Goal: Check status: Check status

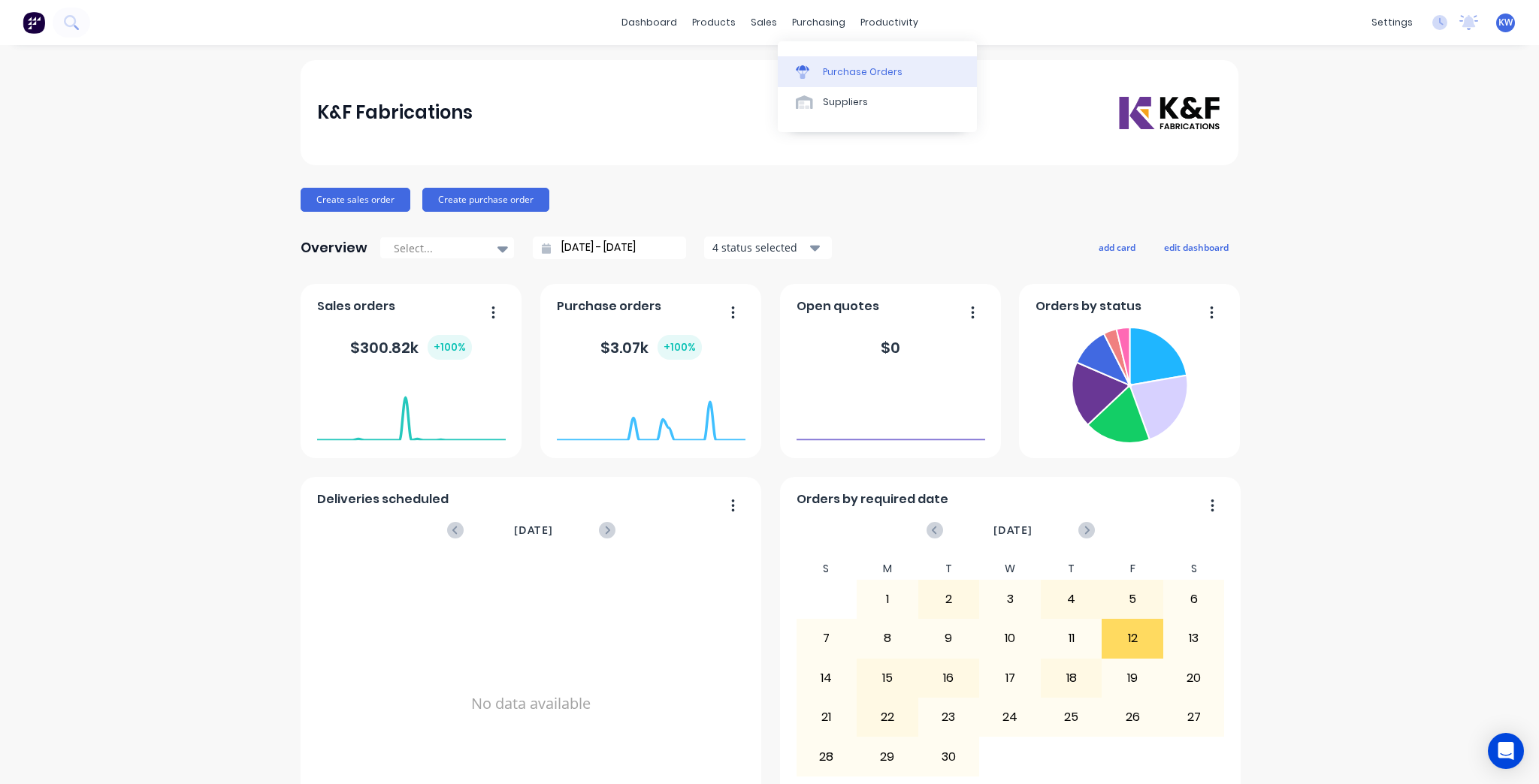
click at [823, 62] on link "Purchase Orders" at bounding box center [877, 71] width 199 height 30
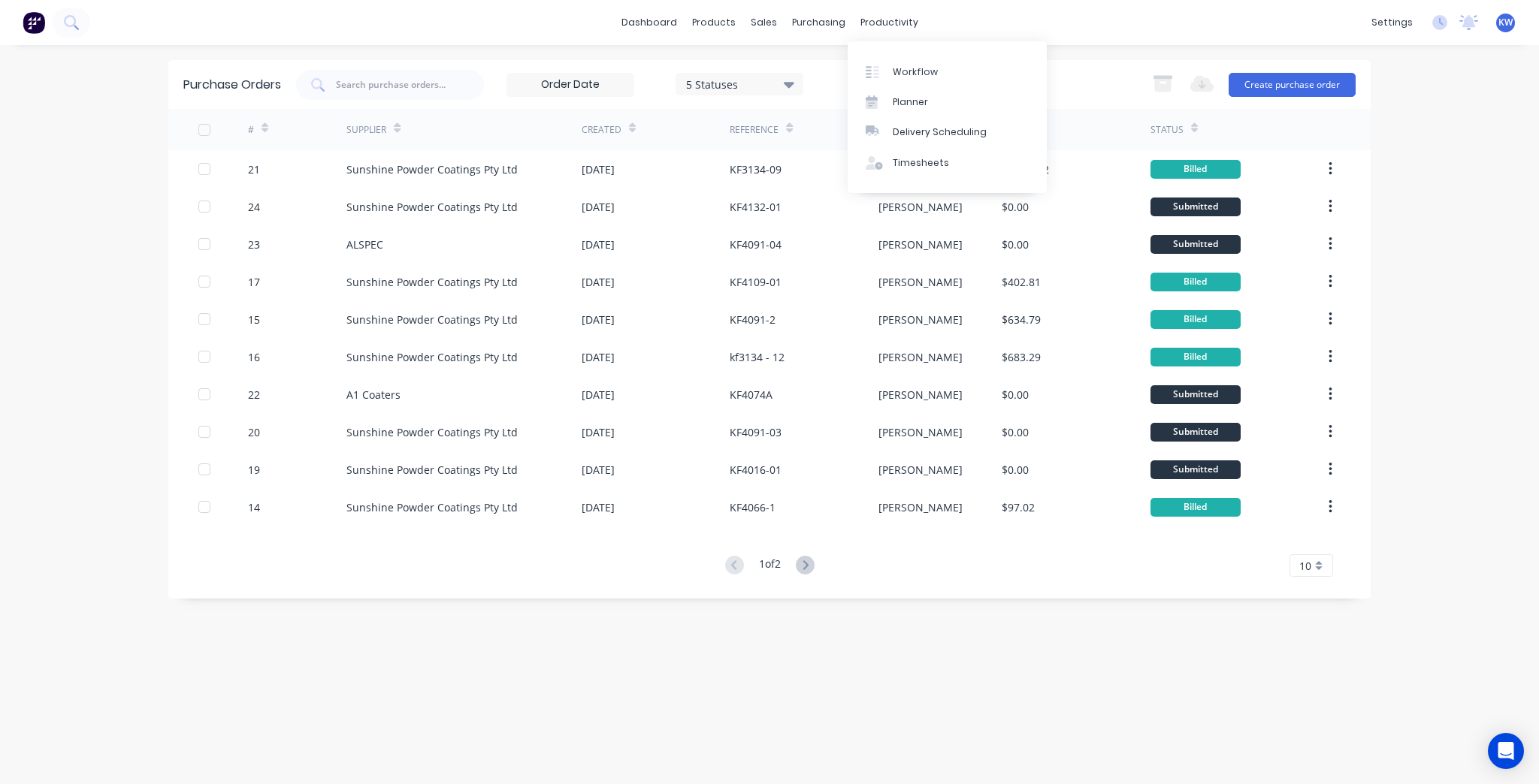
click at [882, 55] on div "Workflow Planner Delivery Scheduling Timesheets" at bounding box center [947, 117] width 199 height 152
click at [882, 56] on link "Workflow" at bounding box center [947, 71] width 199 height 30
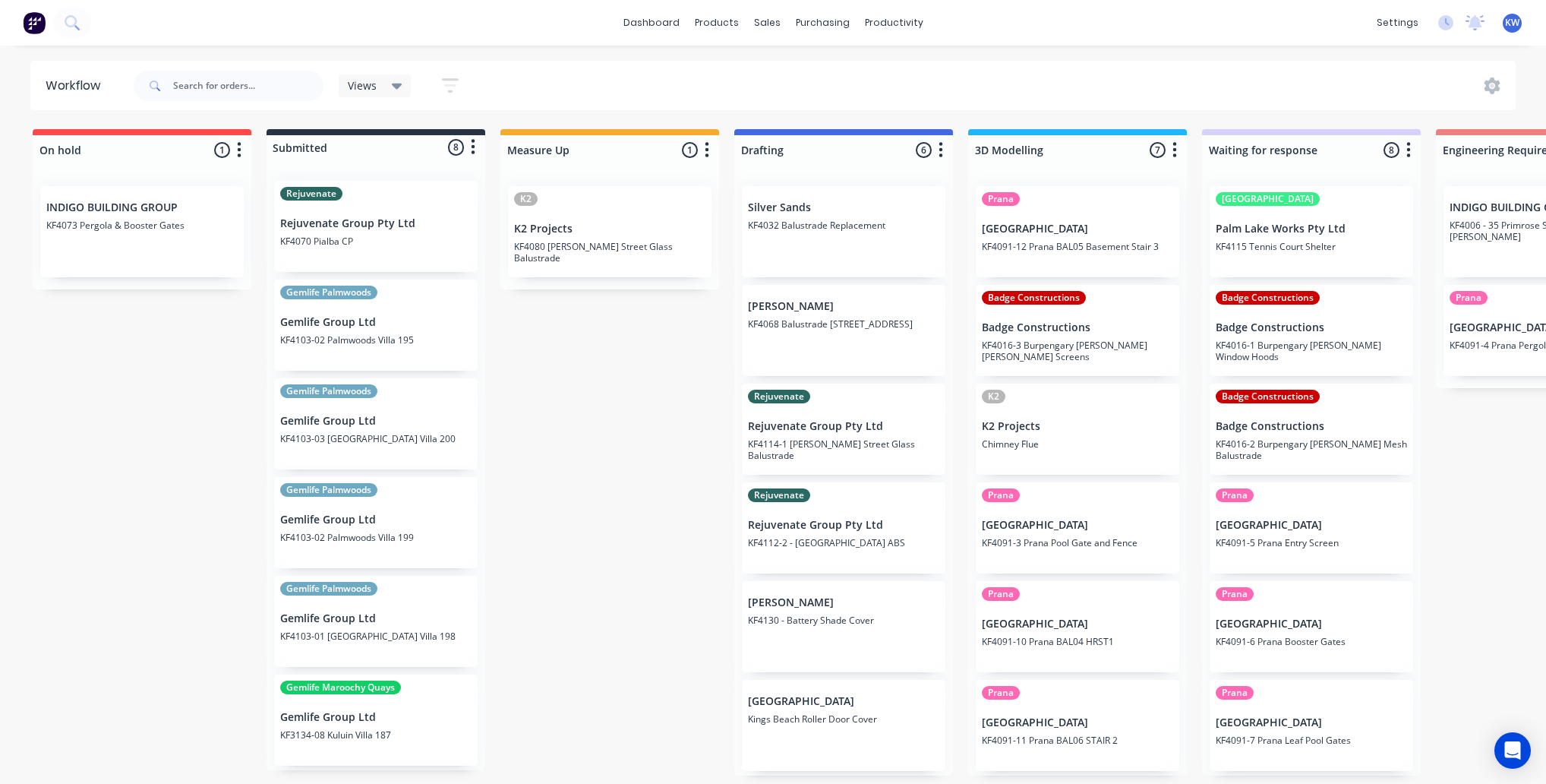
drag, startPoint x: 1529, startPoint y: 462, endPoint x: 1522, endPoint y: 483, distance: 22.1
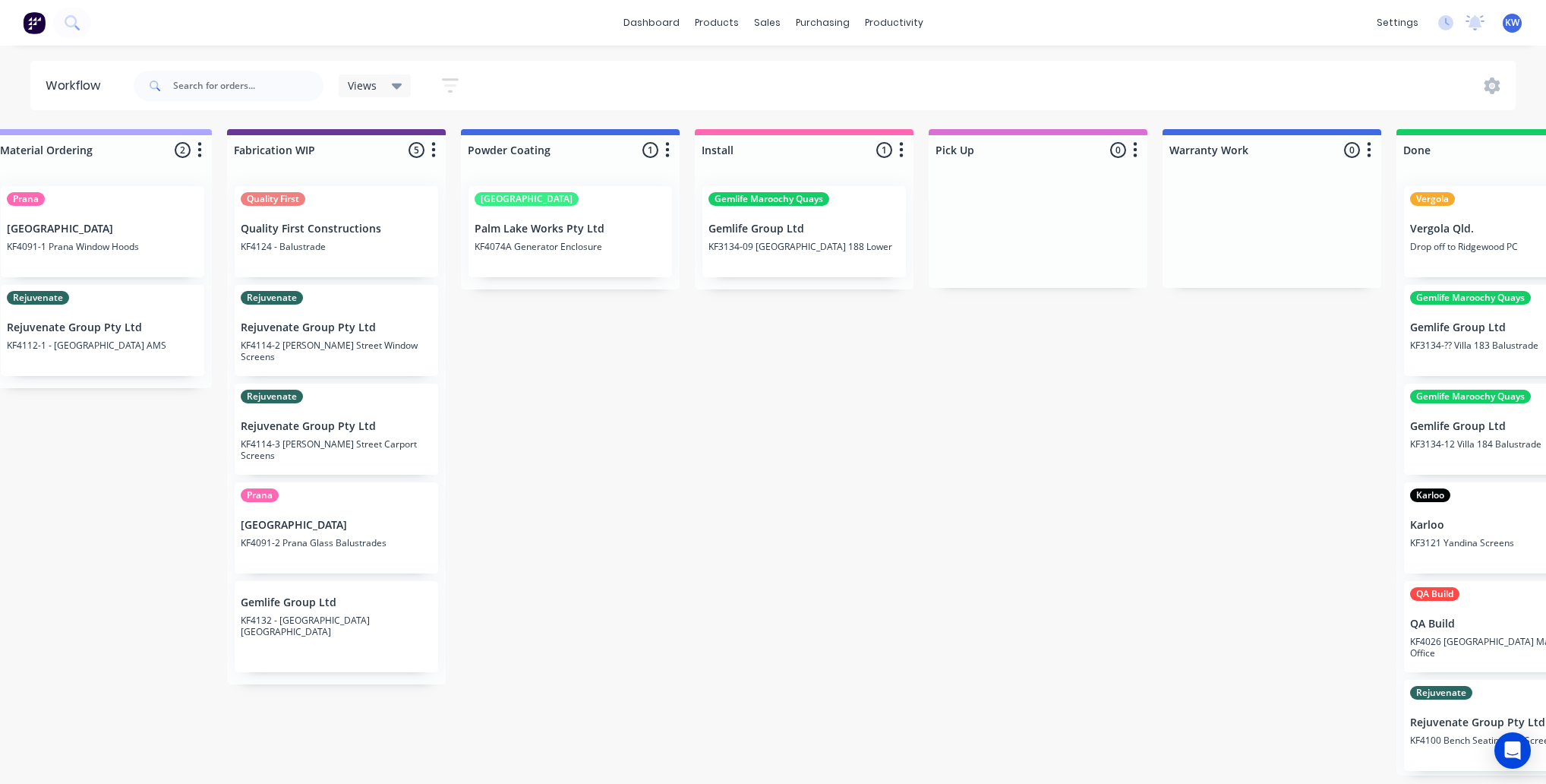
scroll to position [0, 1783]
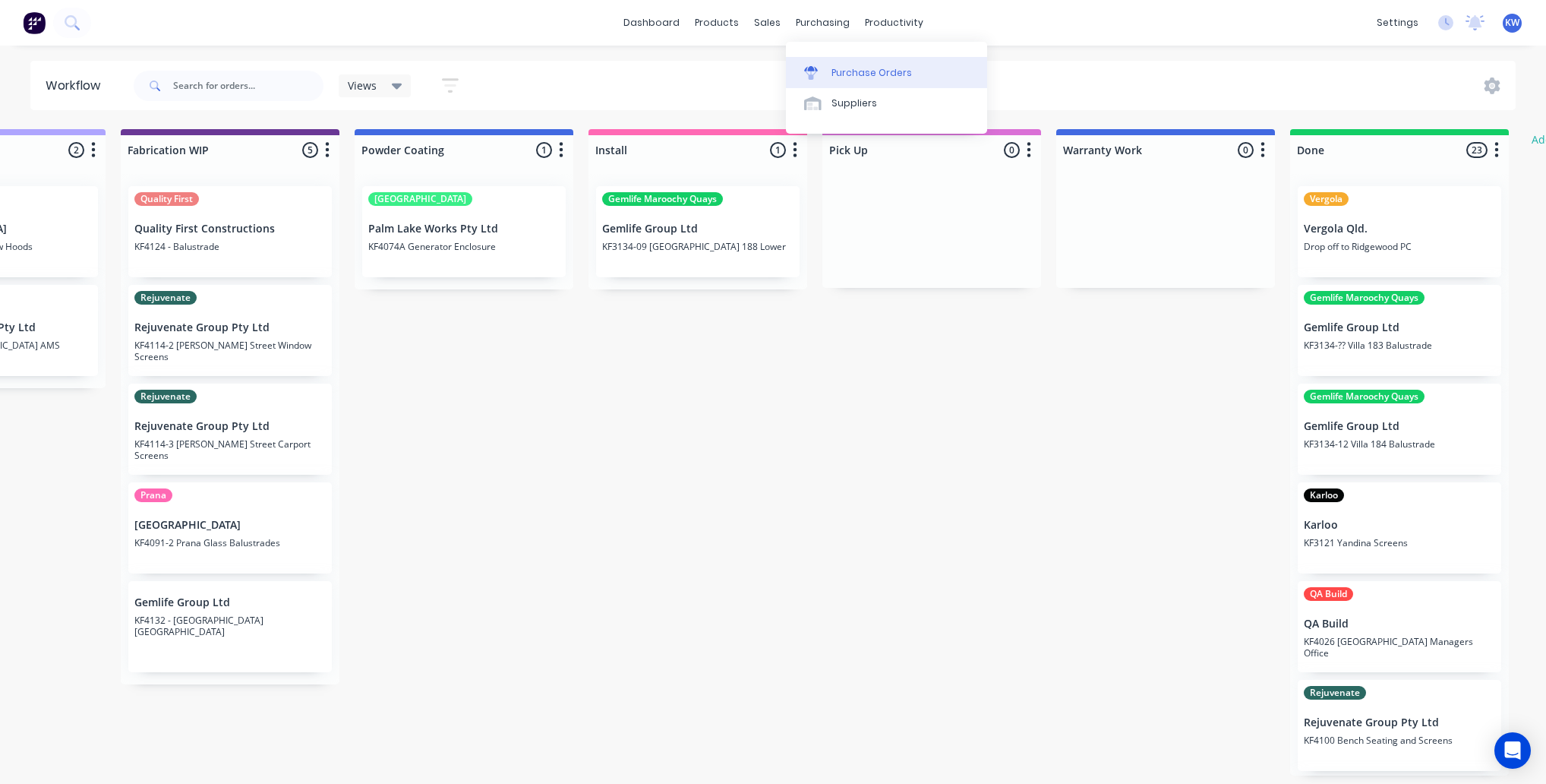
click at [856, 84] on link "Purchase Orders" at bounding box center [886, 72] width 201 height 30
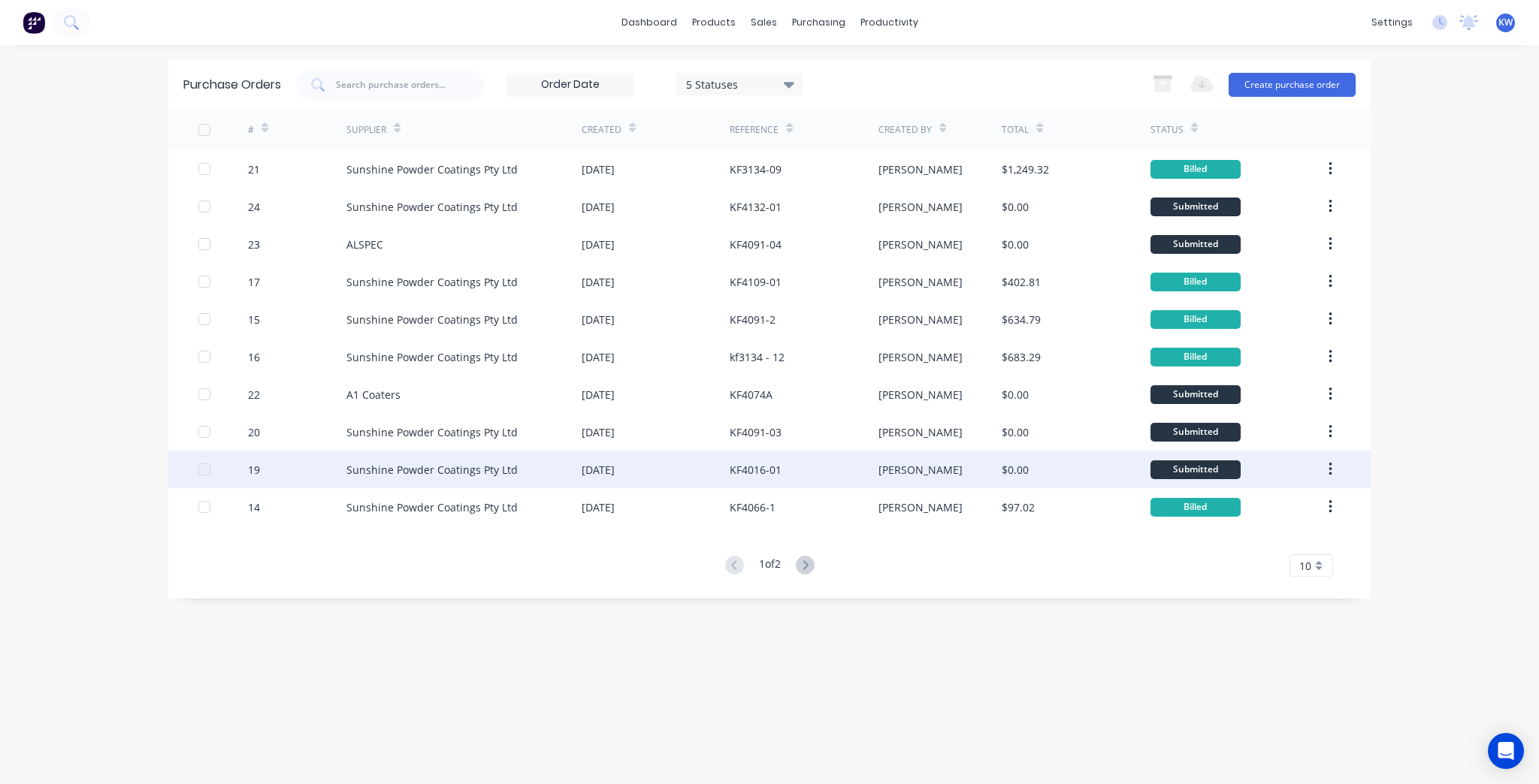
click at [910, 486] on div "[PERSON_NAME]" at bounding box center [940, 469] width 124 height 38
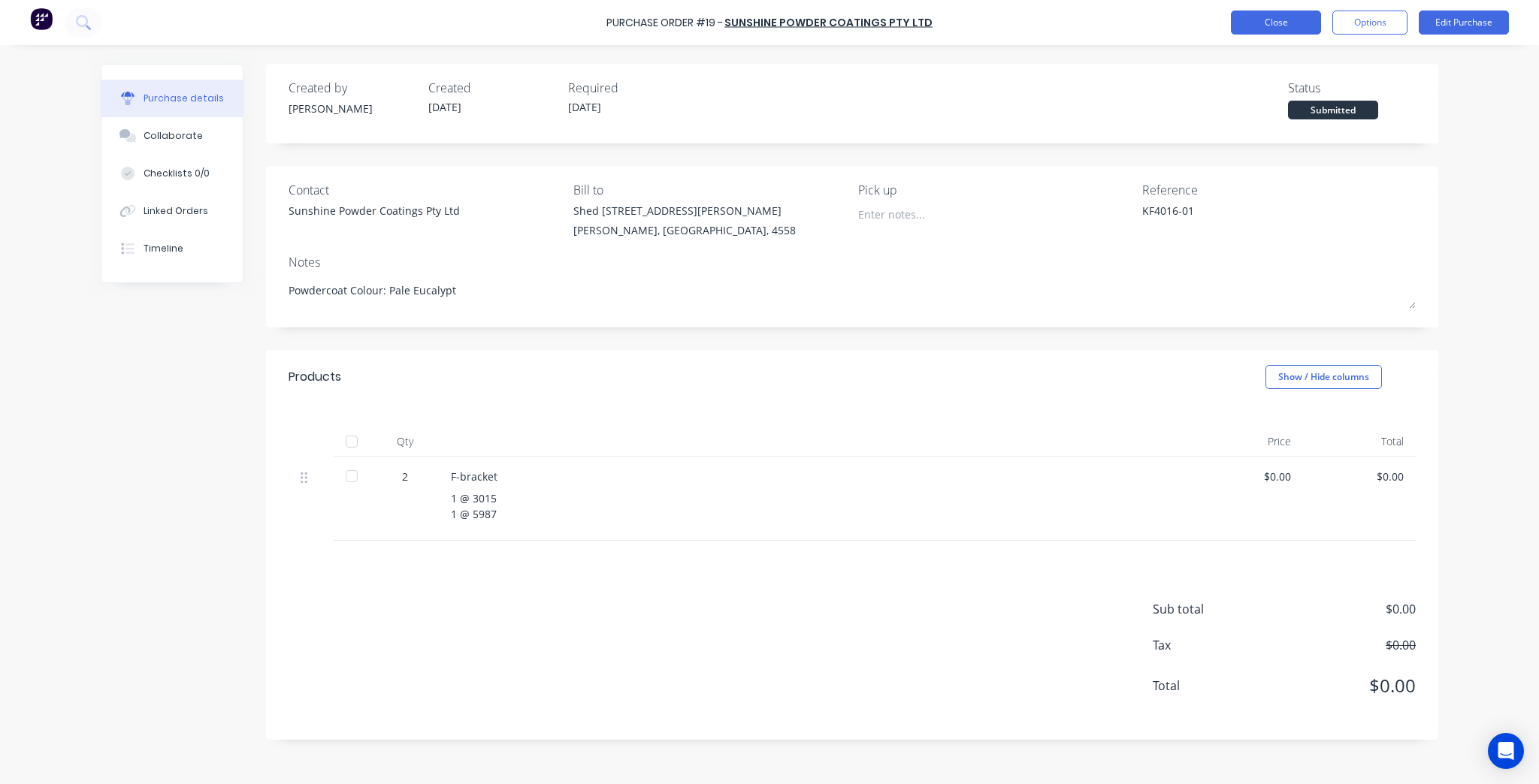
click at [1239, 21] on button "Close" at bounding box center [1276, 22] width 90 height 24
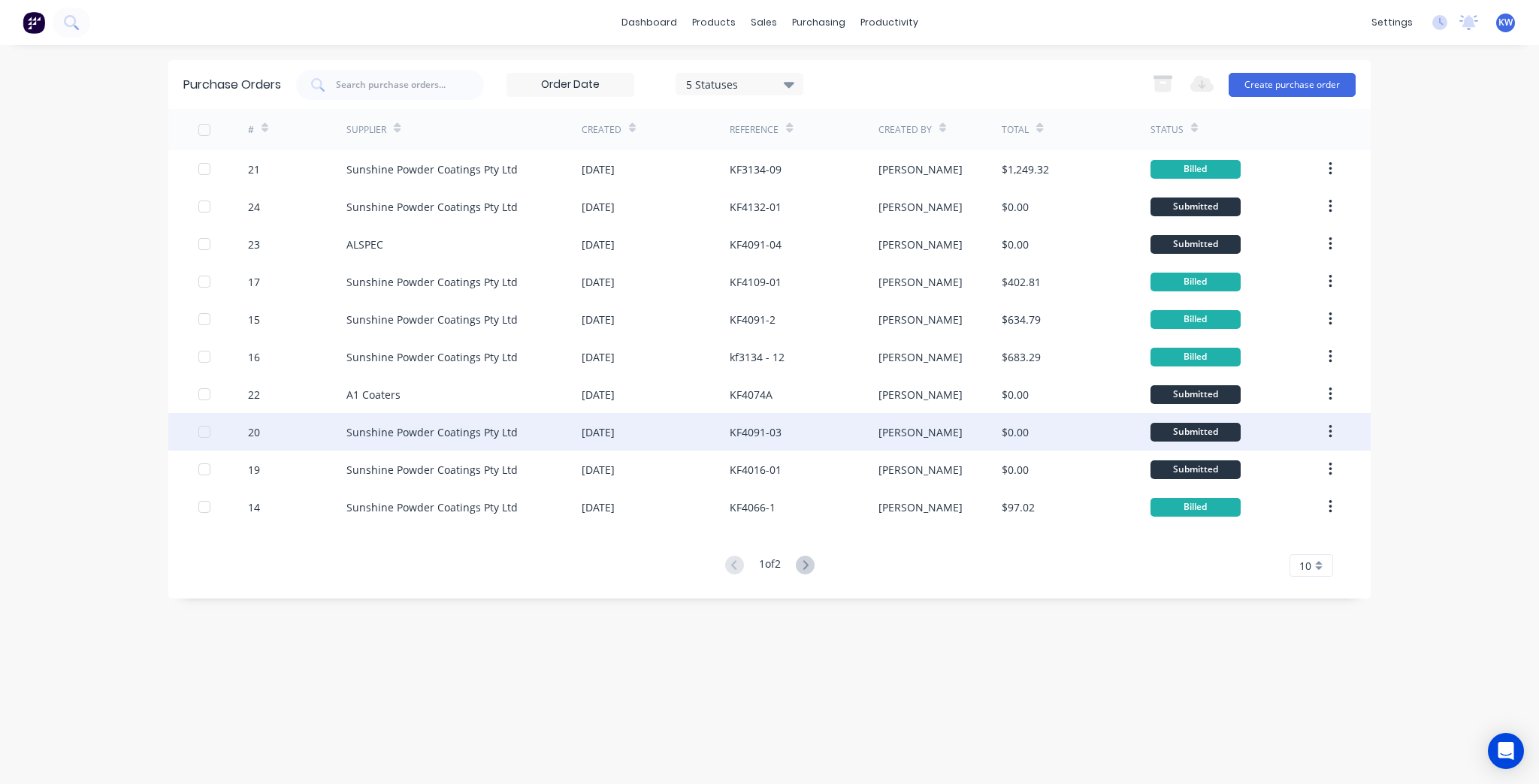
click at [650, 432] on div "[DATE]" at bounding box center [655, 431] width 148 height 38
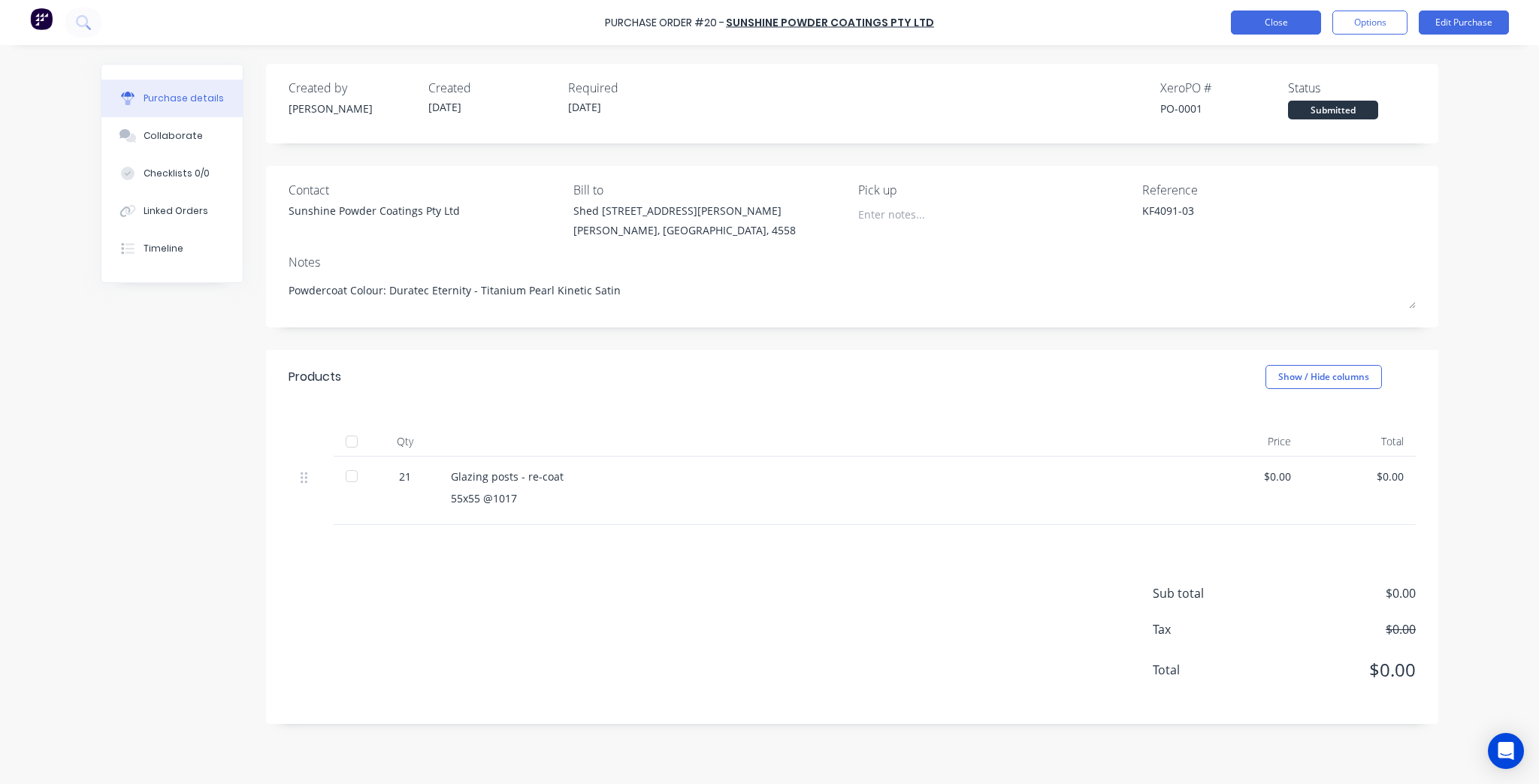
click at [1274, 18] on button "Close" at bounding box center [1276, 22] width 90 height 24
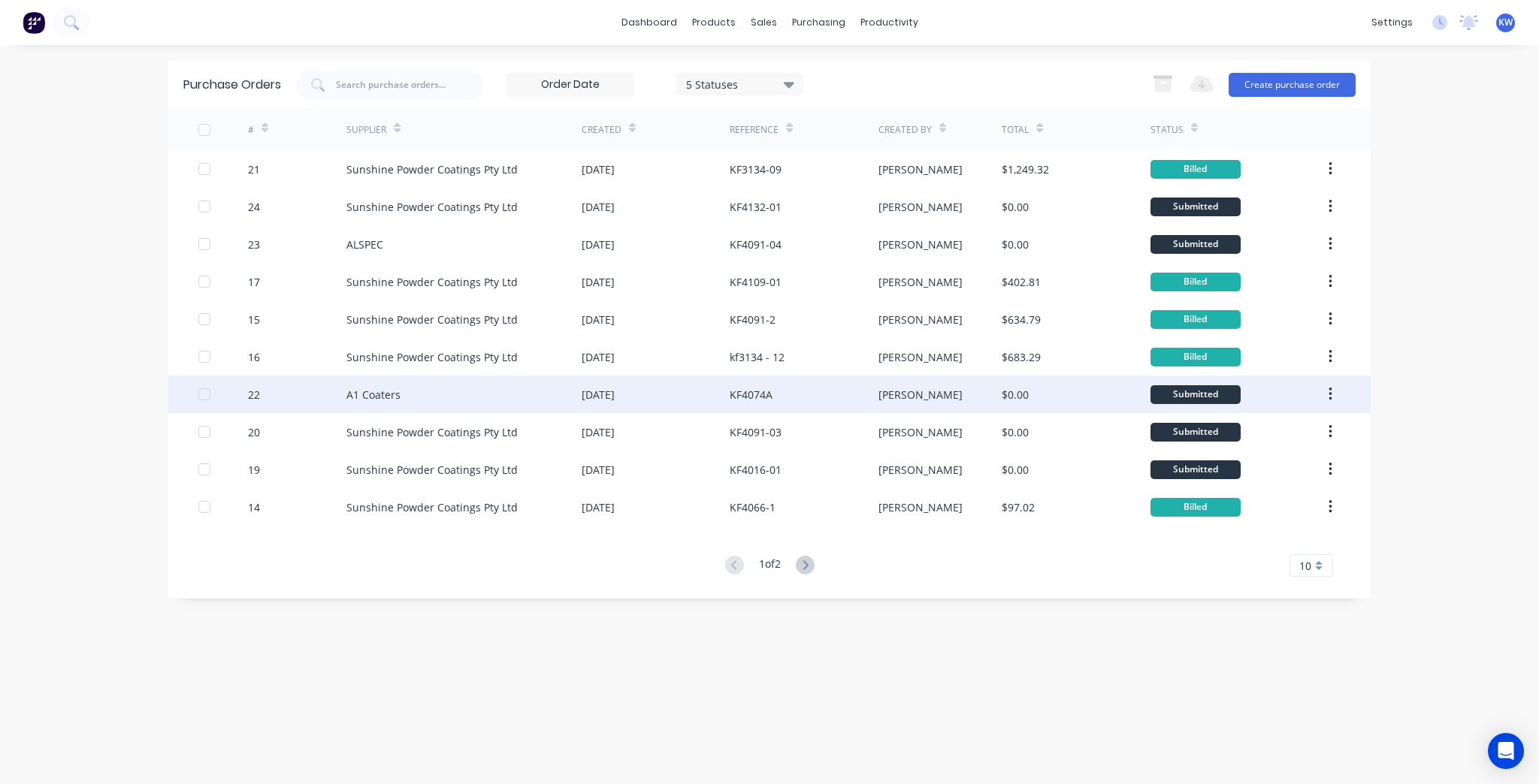
click at [944, 385] on div "[PERSON_NAME]" at bounding box center [940, 394] width 124 height 38
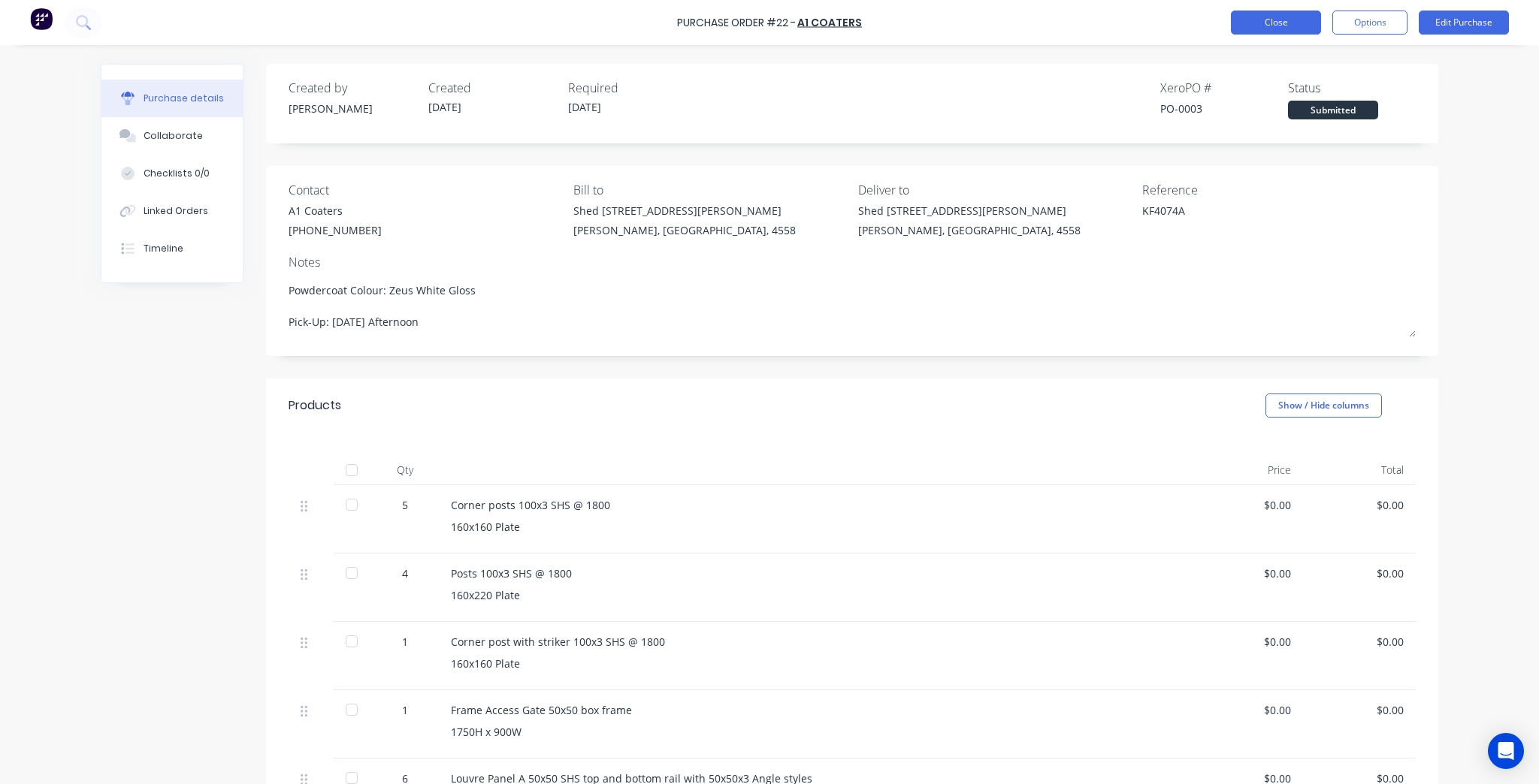
click at [1268, 24] on button "Close" at bounding box center [1276, 22] width 90 height 24
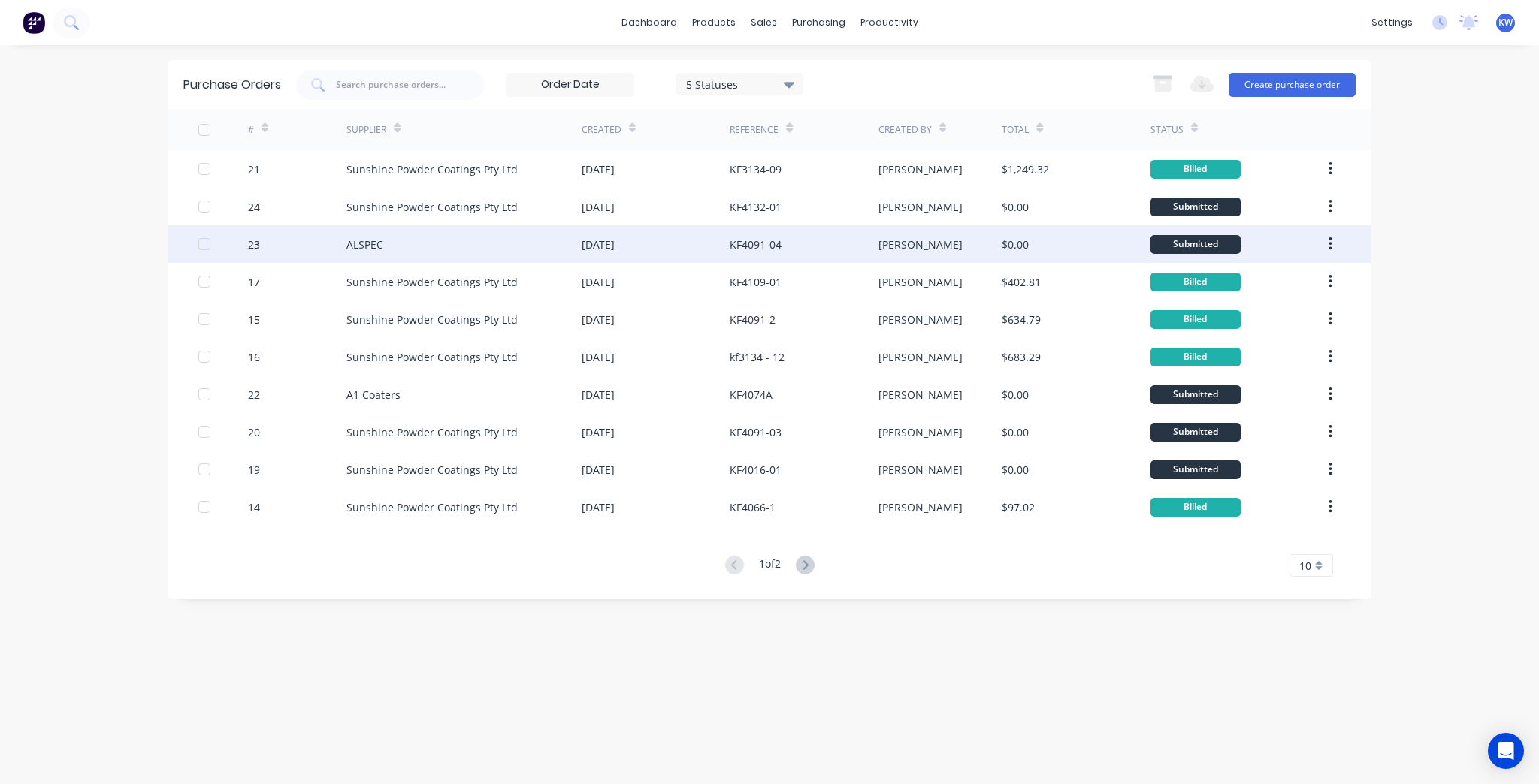
click at [627, 235] on div "[DATE]" at bounding box center [655, 244] width 148 height 38
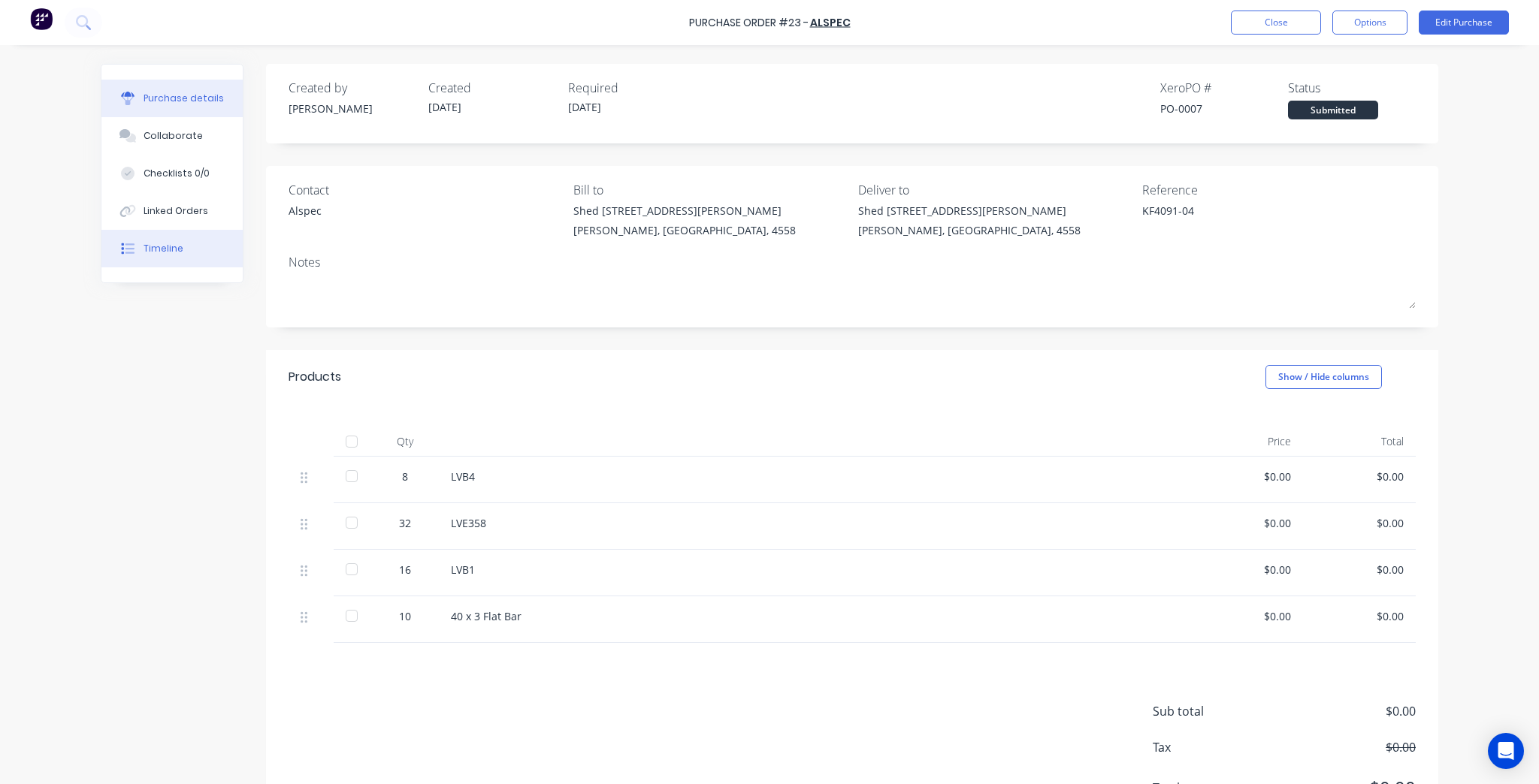
click at [171, 243] on div "Timeline" at bounding box center [163, 248] width 39 height 13
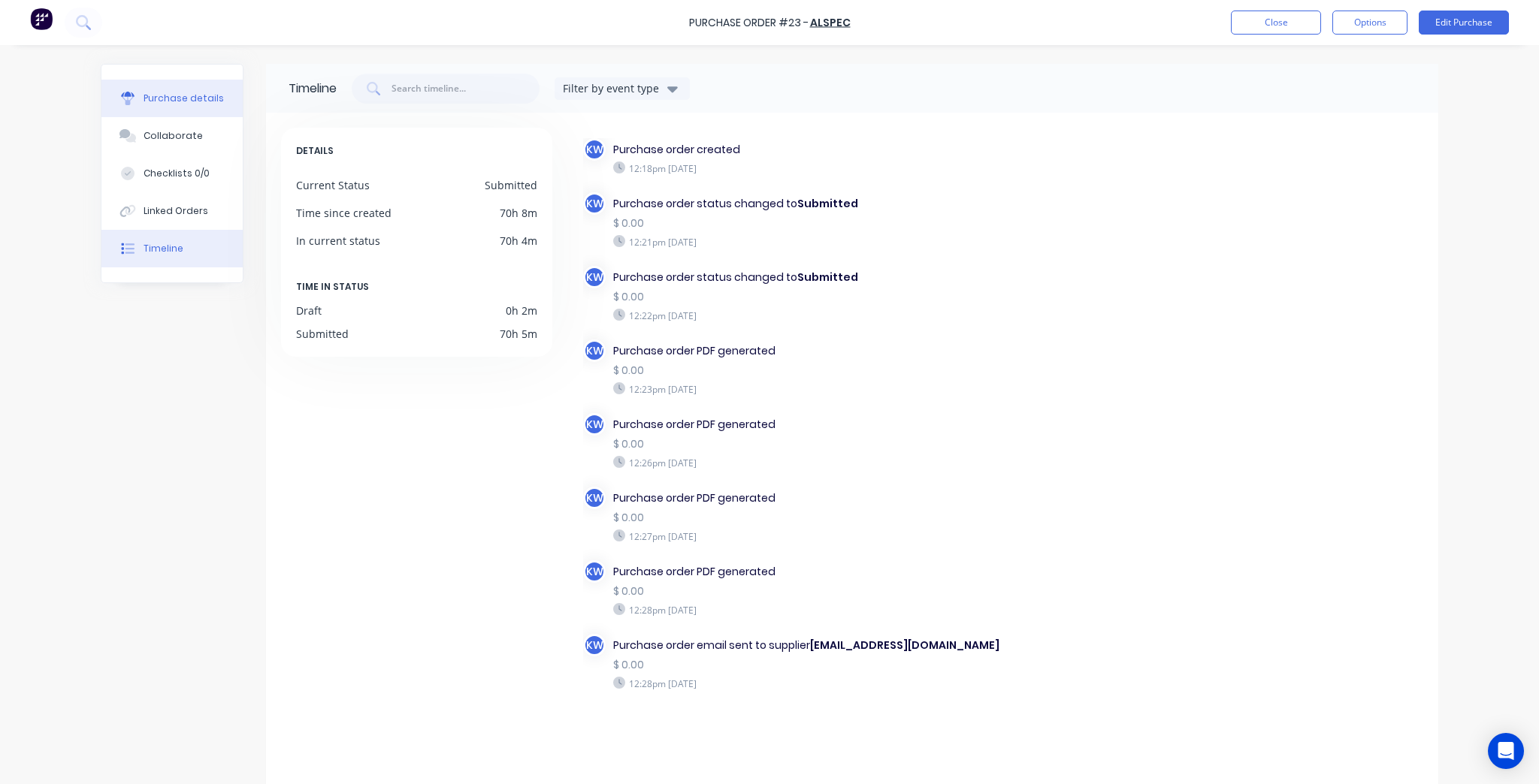
click at [176, 93] on div "Purchase details" at bounding box center [184, 97] width 81 height 13
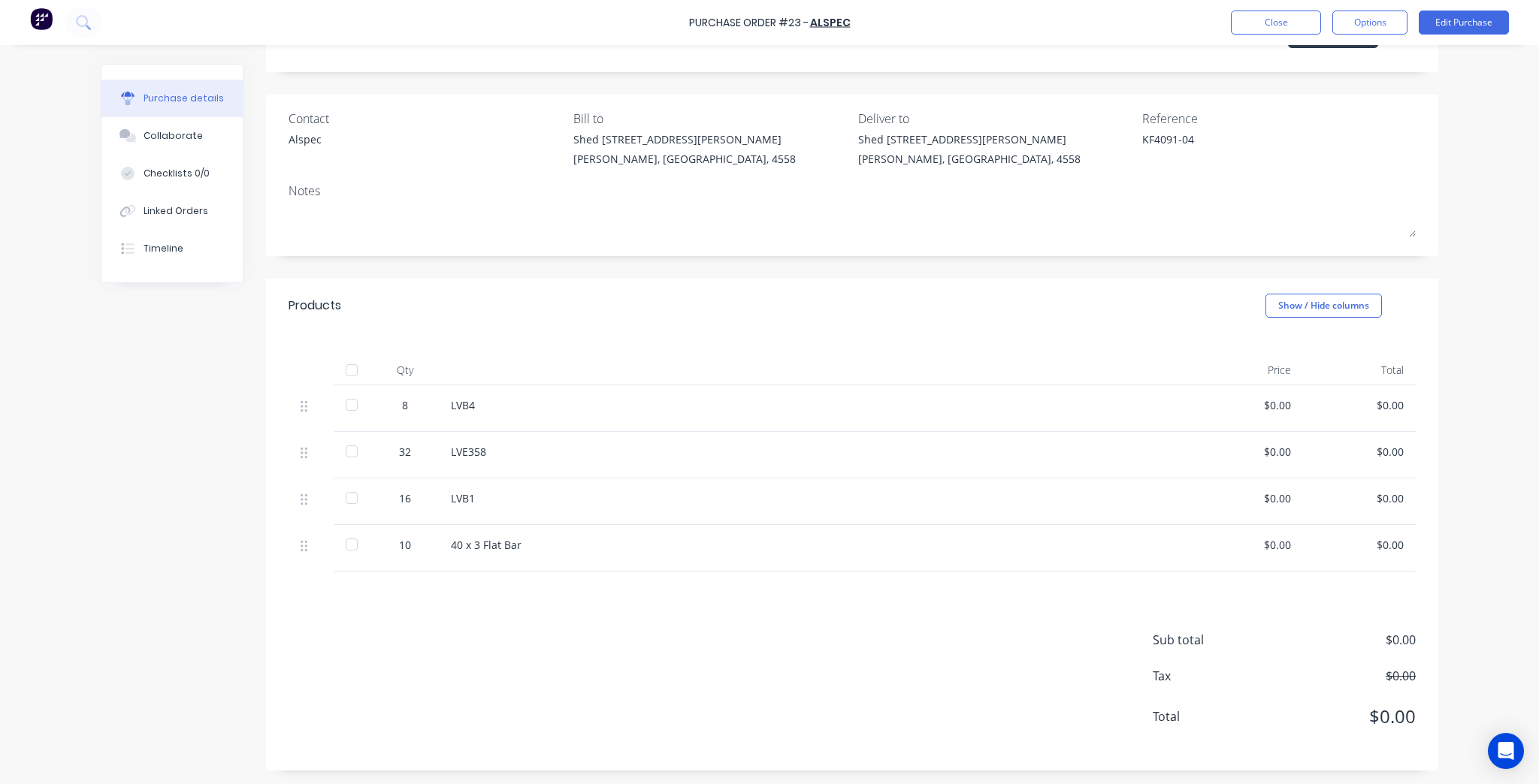
scroll to position [72, 0]
click at [128, 253] on icon at bounding box center [127, 248] width 13 height 13
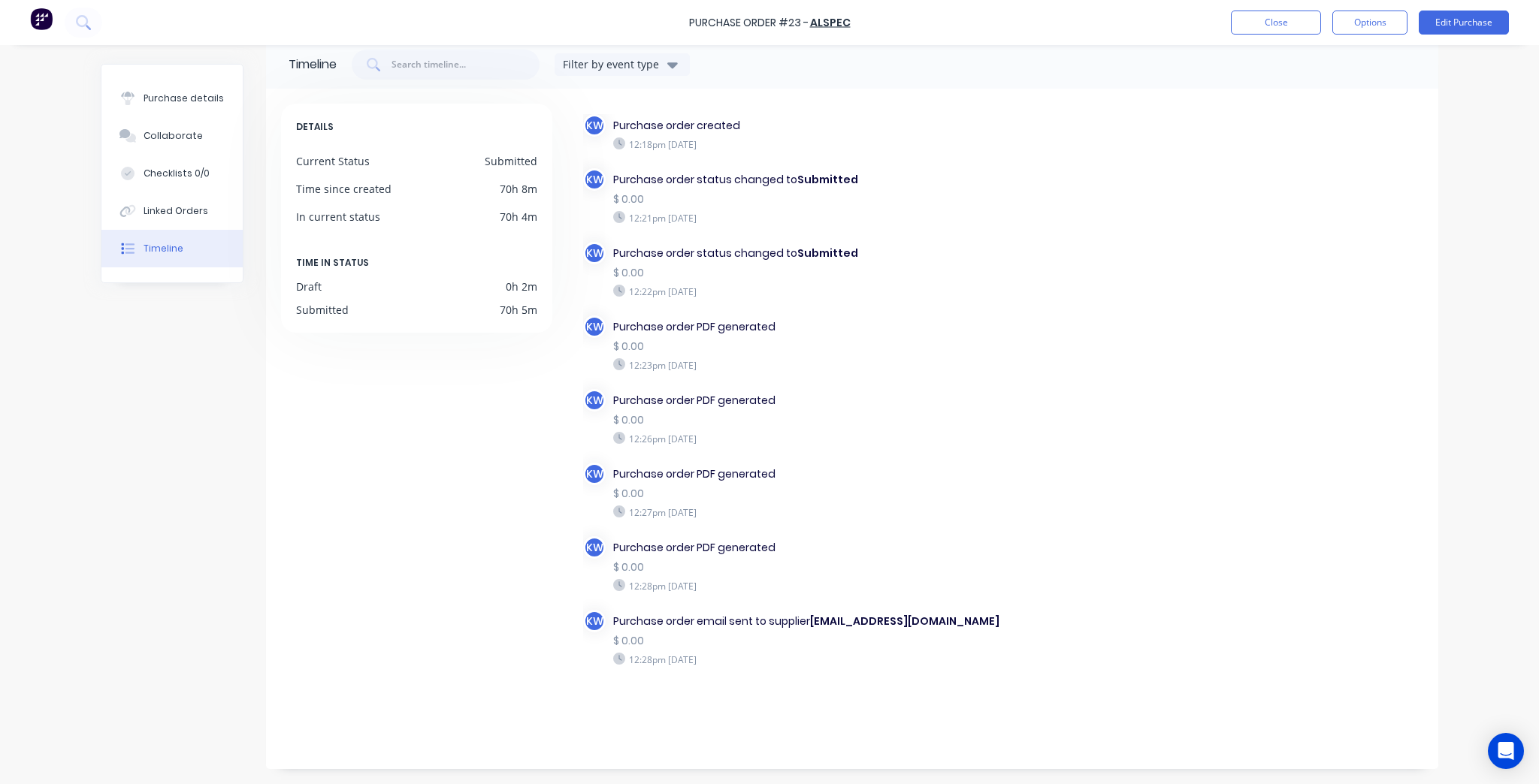
scroll to position [24, 0]
click at [147, 78] on div "Purchase details Collaborate Checklists 0/0 Linked Orders Timeline" at bounding box center [172, 174] width 141 height 217
click at [168, 105] on button "Purchase details" at bounding box center [172, 98] width 141 height 38
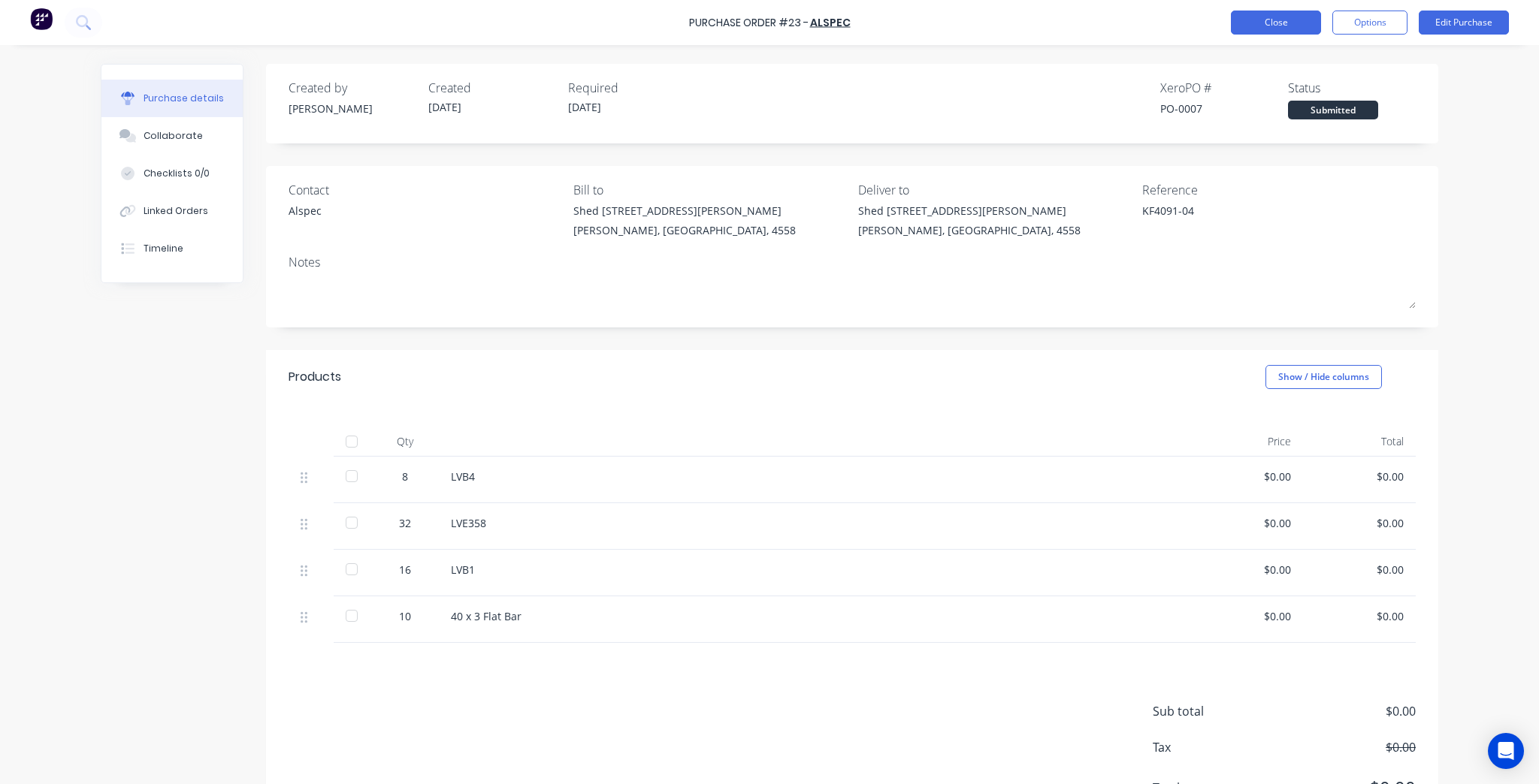
drag, startPoint x: 1270, startPoint y: 4, endPoint x: 1262, endPoint y: 28, distance: 25.3
click at [1268, 6] on div "Purchase Order #23 - ALSPEC Close Options Edit Purchase" at bounding box center [770, 22] width 1539 height 45
click at [1262, 28] on button "Close" at bounding box center [1276, 22] width 90 height 24
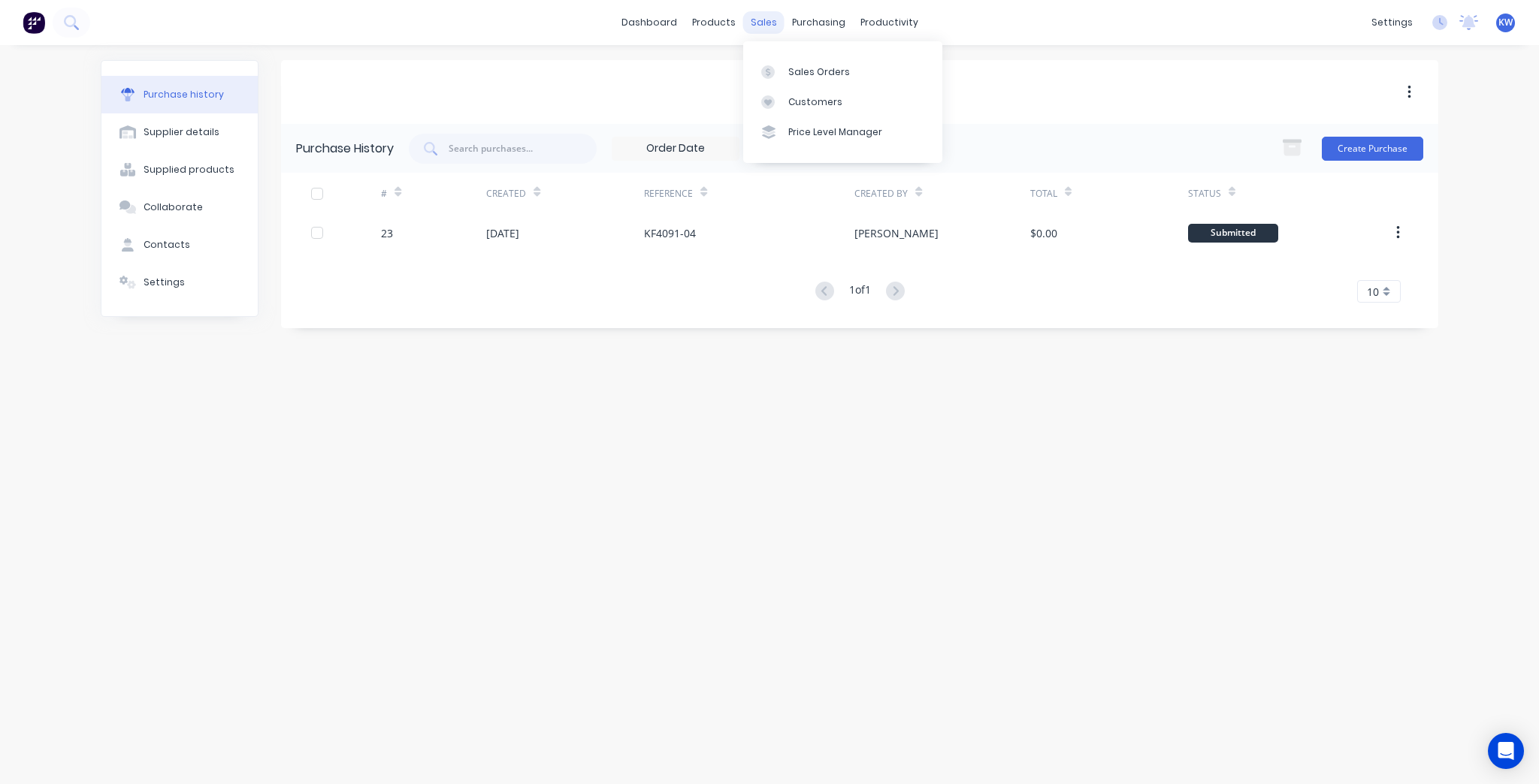
click at [772, 25] on div "sales" at bounding box center [763, 23] width 41 height 23
click at [790, 425] on div "ALSPEC Purchase History 6 Statuses 6 Statuses Create Purchase # Created Referen…" at bounding box center [859, 406] width 1157 height 694
click at [896, 57] on link "Workflow" at bounding box center [947, 71] width 199 height 30
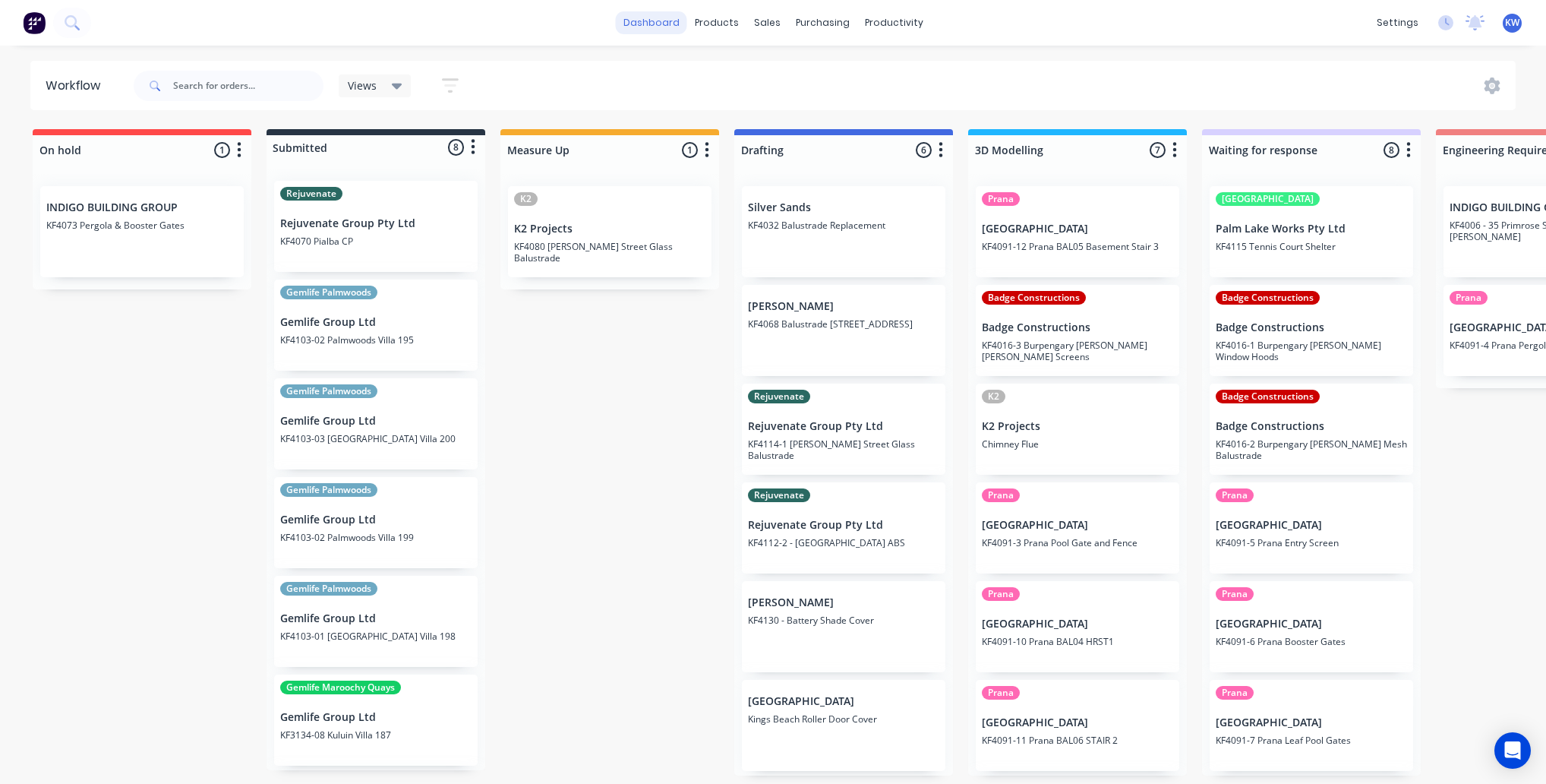
drag, startPoint x: 657, startPoint y: 10, endPoint x: 657, endPoint y: 24, distance: 14.0
click at [657, 15] on div "dashboard products sales purchasing productivity dashboard products Product Cat…" at bounding box center [773, 22] width 1546 height 45
click at [657, 24] on link "dashboard" at bounding box center [651, 23] width 71 height 23
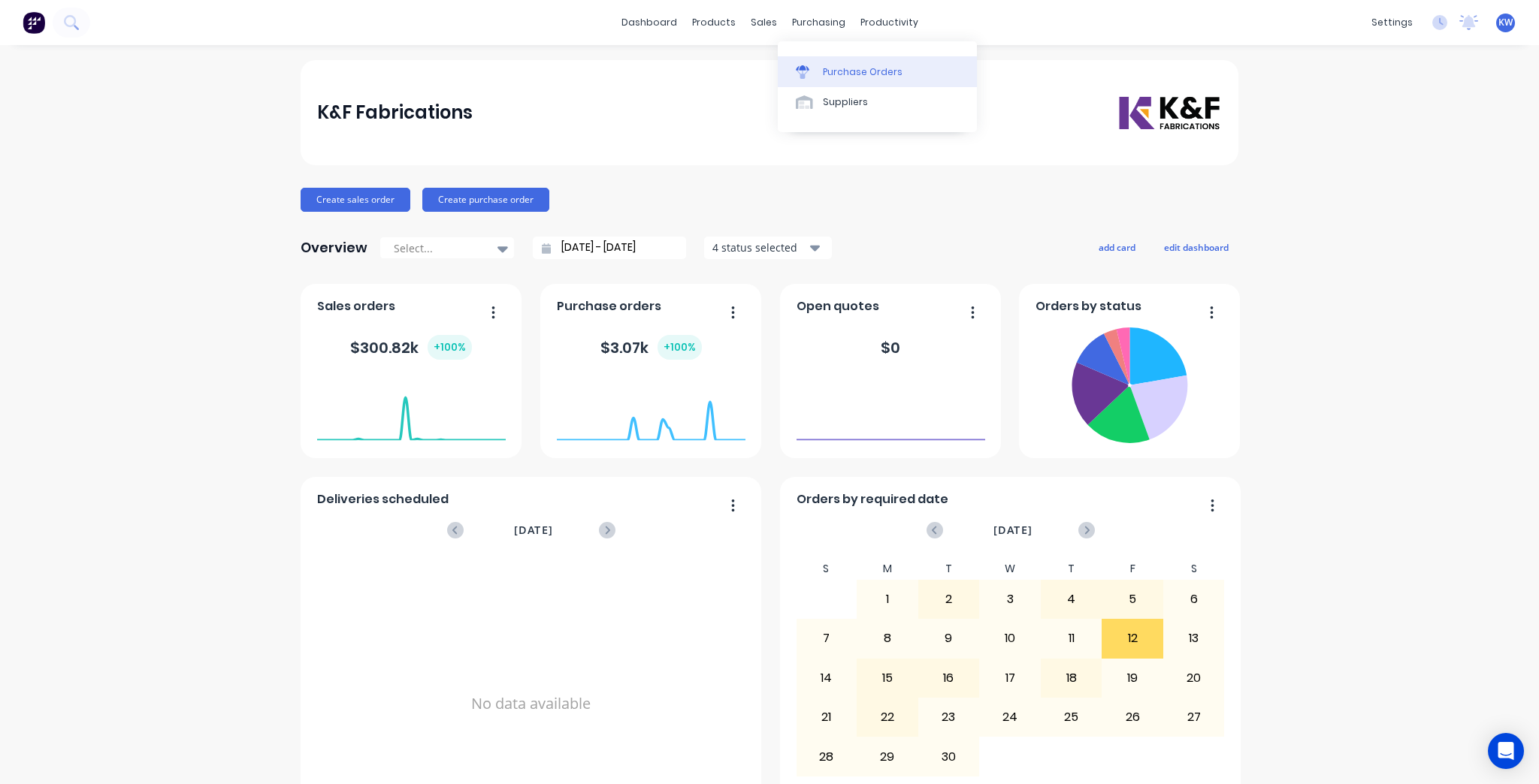
click at [818, 62] on link "Purchase Orders" at bounding box center [877, 71] width 199 height 30
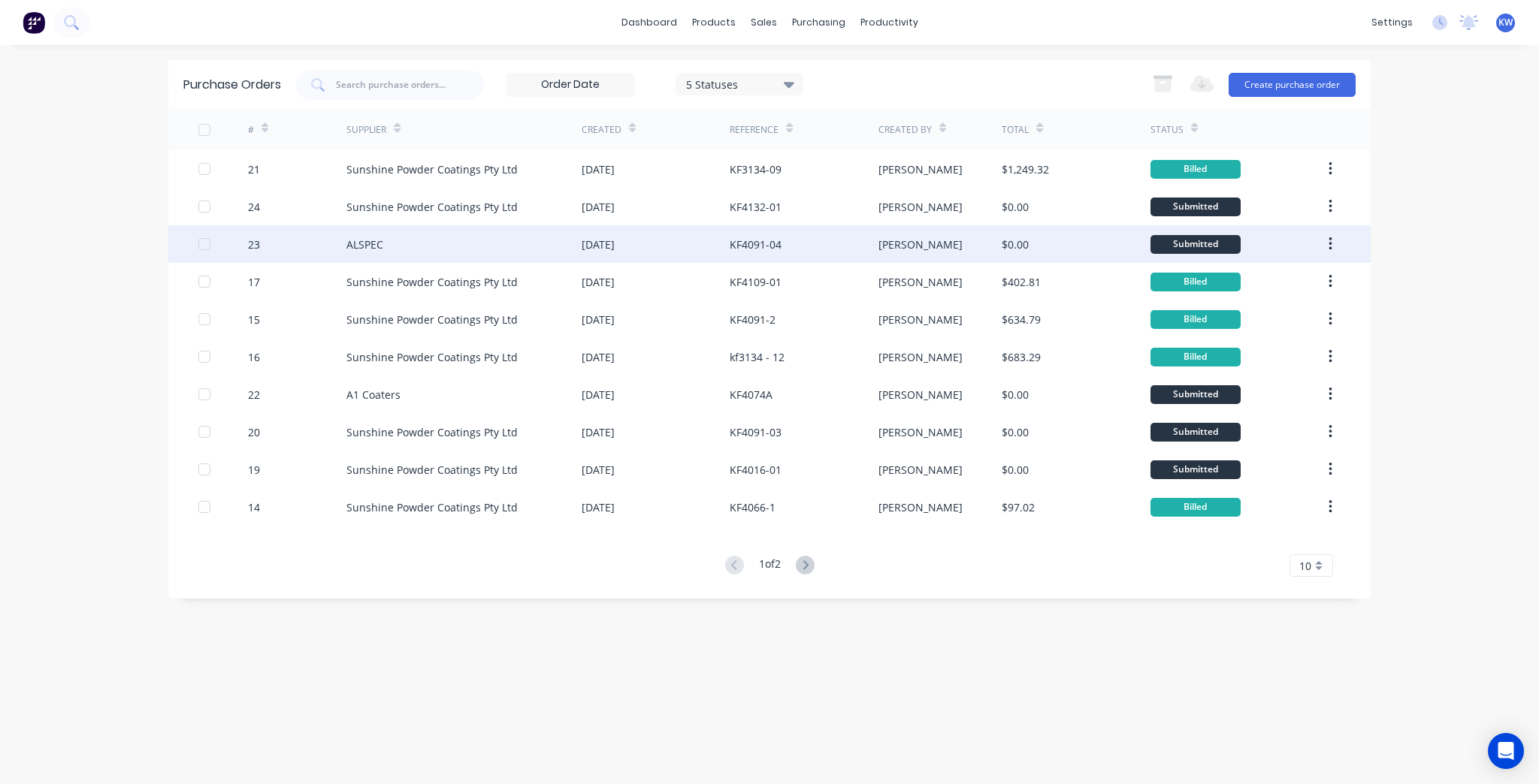
click at [614, 249] on div "[DATE]" at bounding box center [598, 245] width 33 height 16
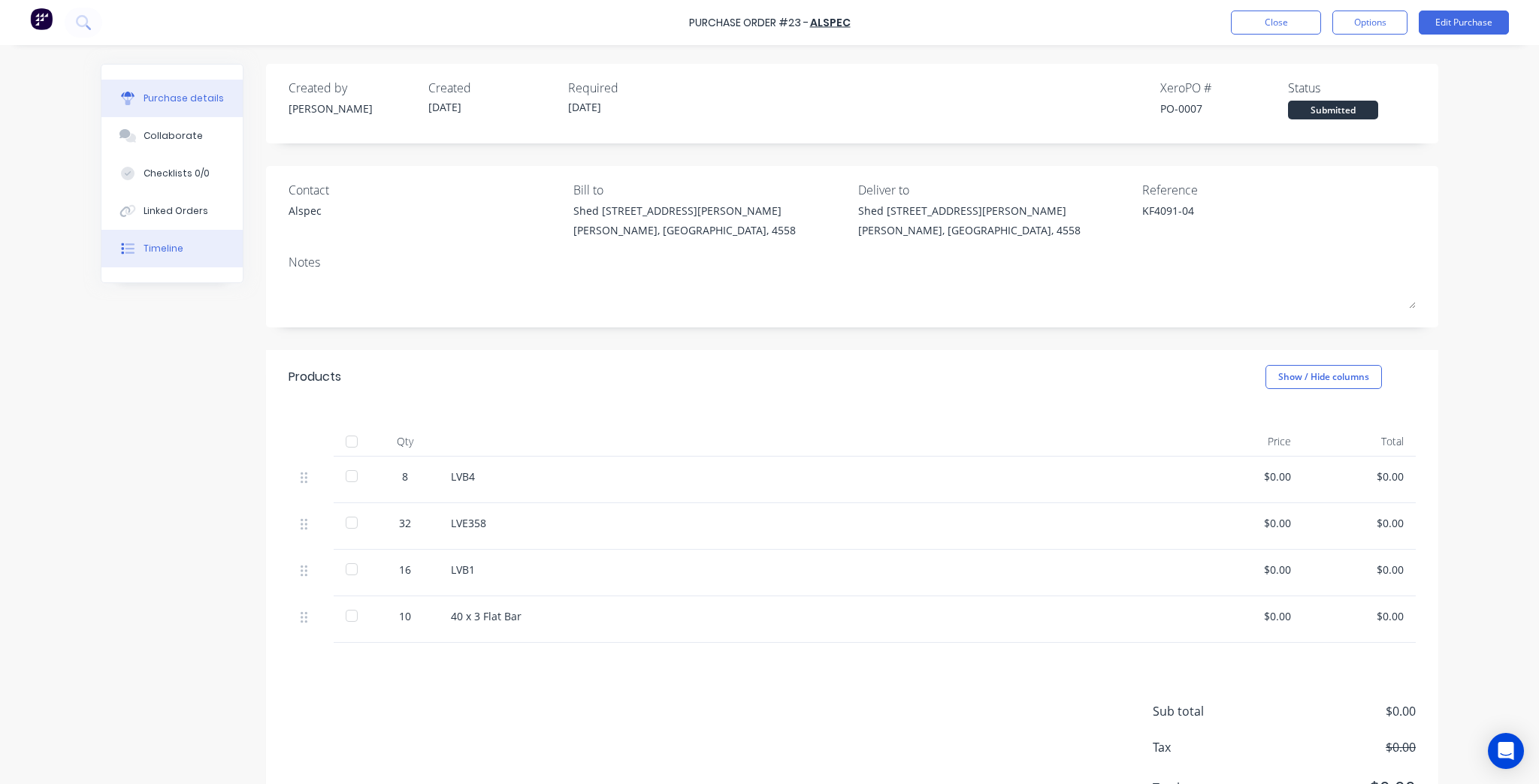
click at [180, 260] on button "Timeline" at bounding box center [172, 248] width 141 height 38
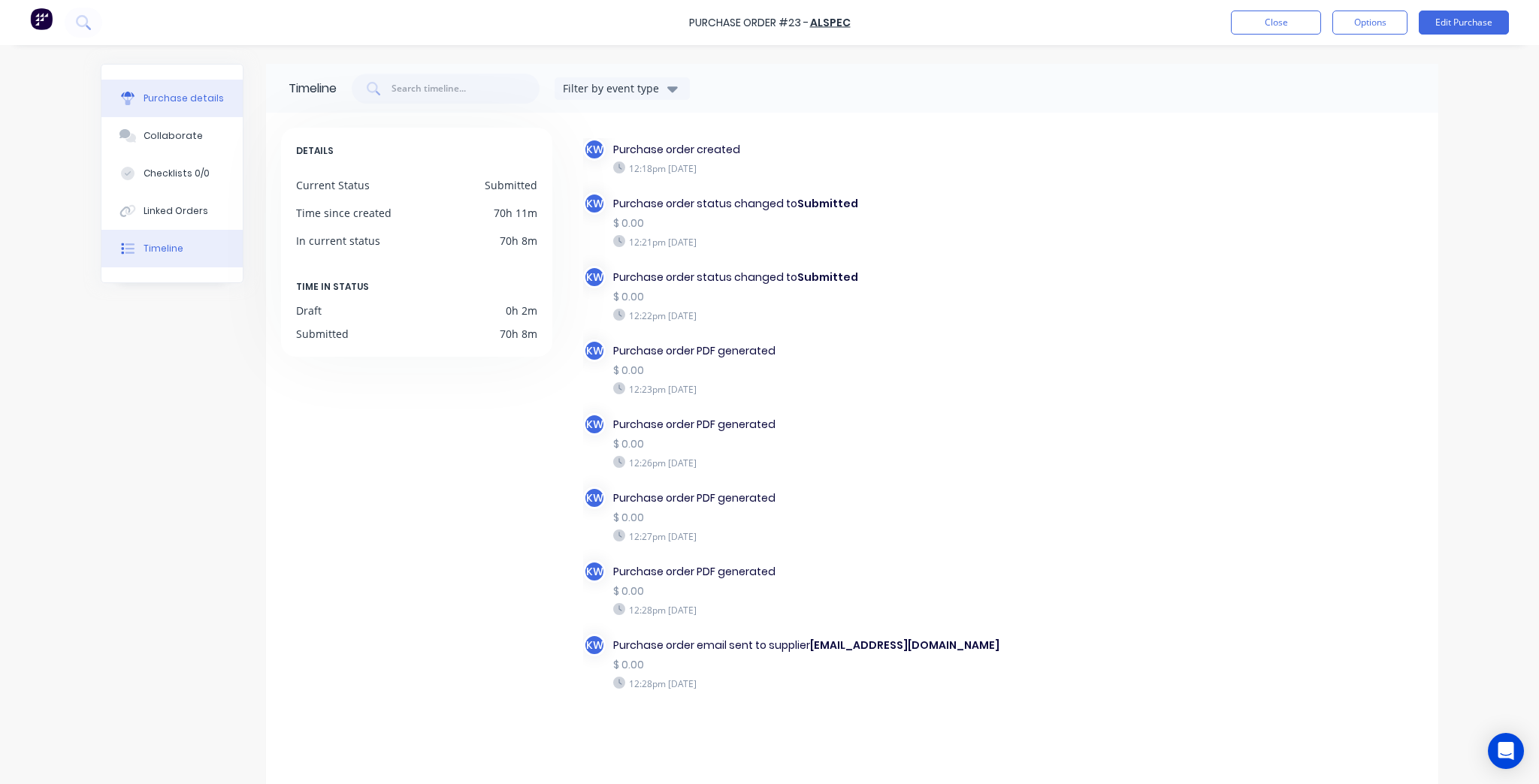
click at [159, 96] on div "Purchase details" at bounding box center [184, 97] width 81 height 13
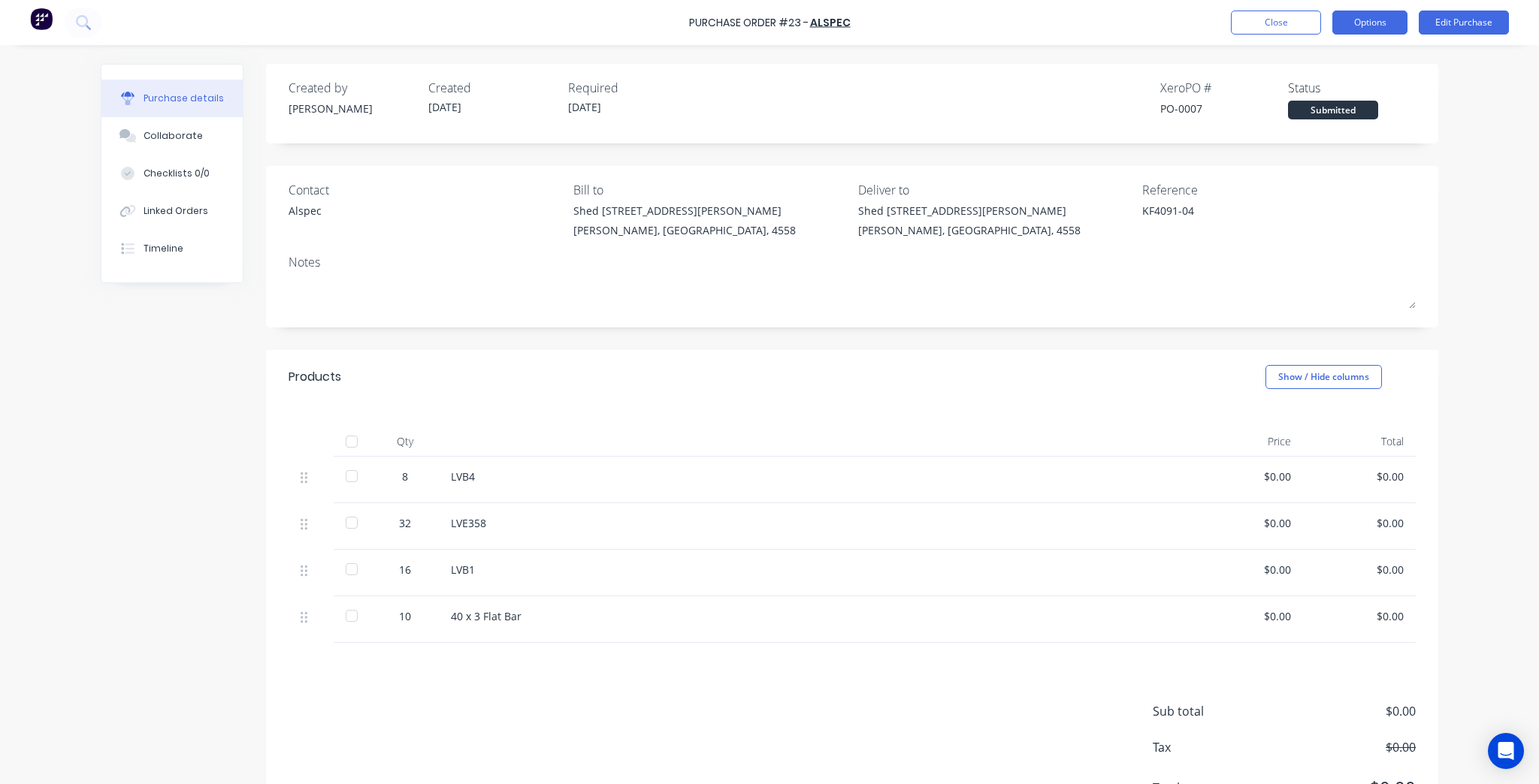
type textarea "x"
click at [1280, 18] on button "Close" at bounding box center [1276, 22] width 90 height 24
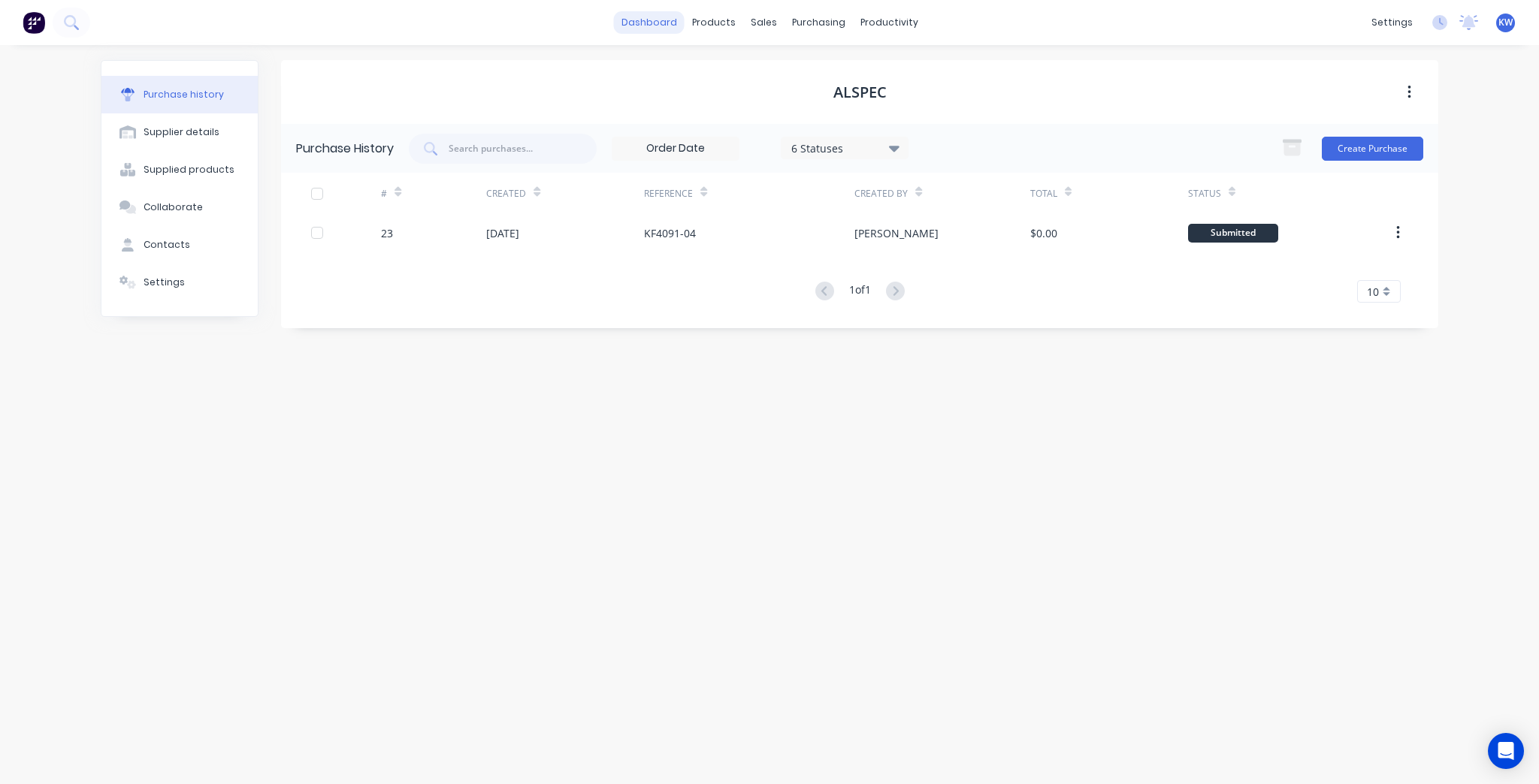
click at [641, 16] on link "dashboard" at bounding box center [649, 23] width 70 height 23
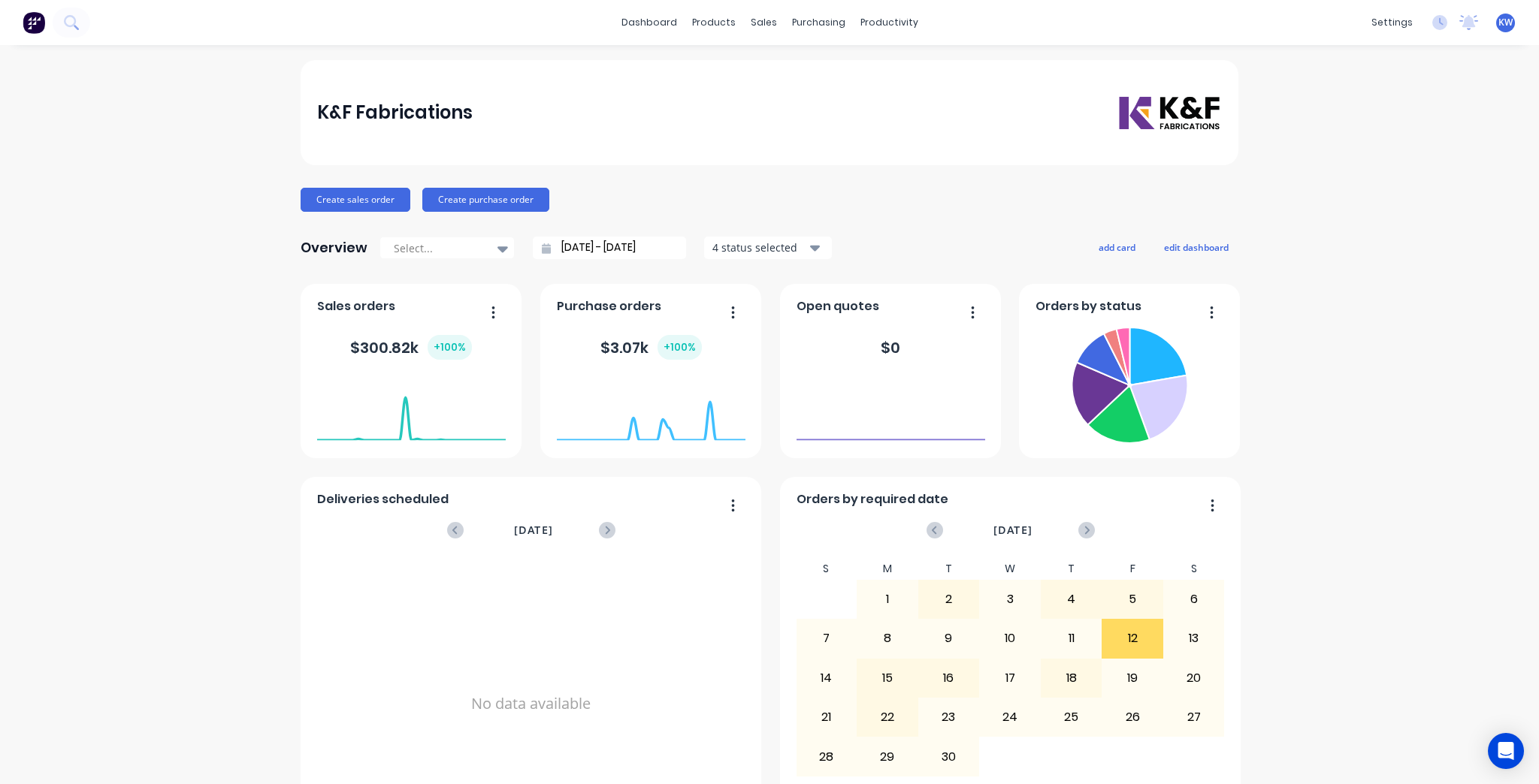
click at [1415, 298] on div "K&F Fabrications Create sales order Create purchase order Overview Select... [D…" at bounding box center [770, 452] width 1539 height 784
